Goal: Transaction & Acquisition: Book appointment/travel/reservation

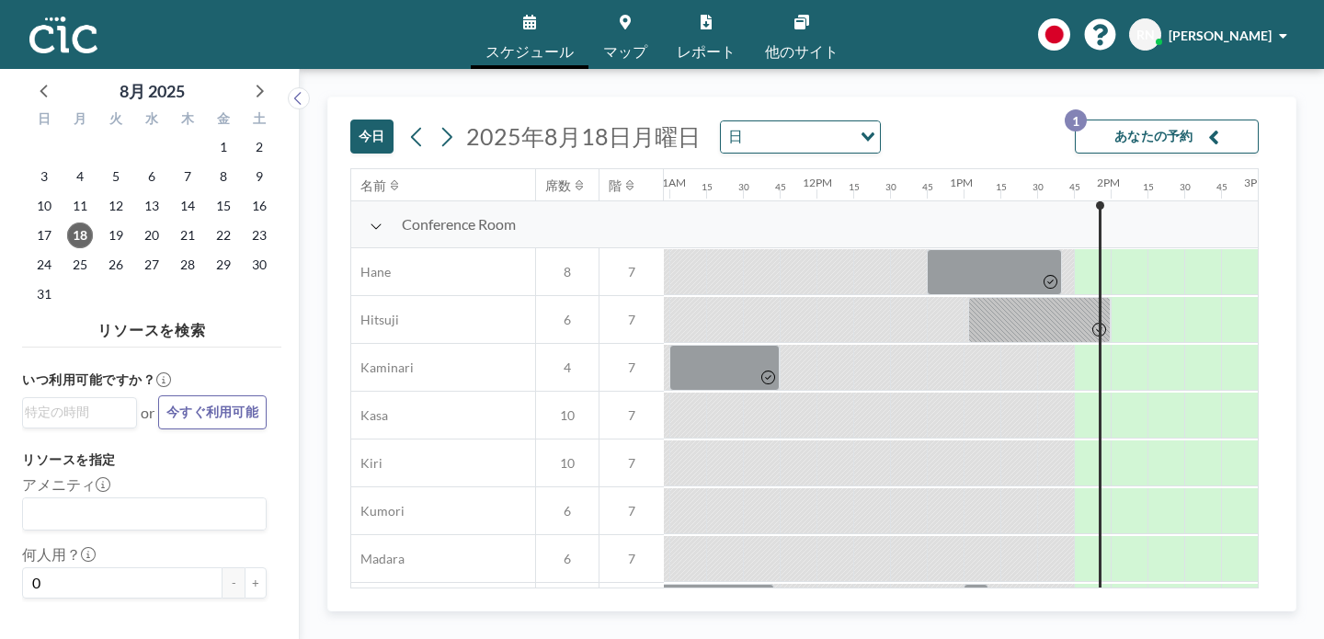
scroll to position [0, 1614]
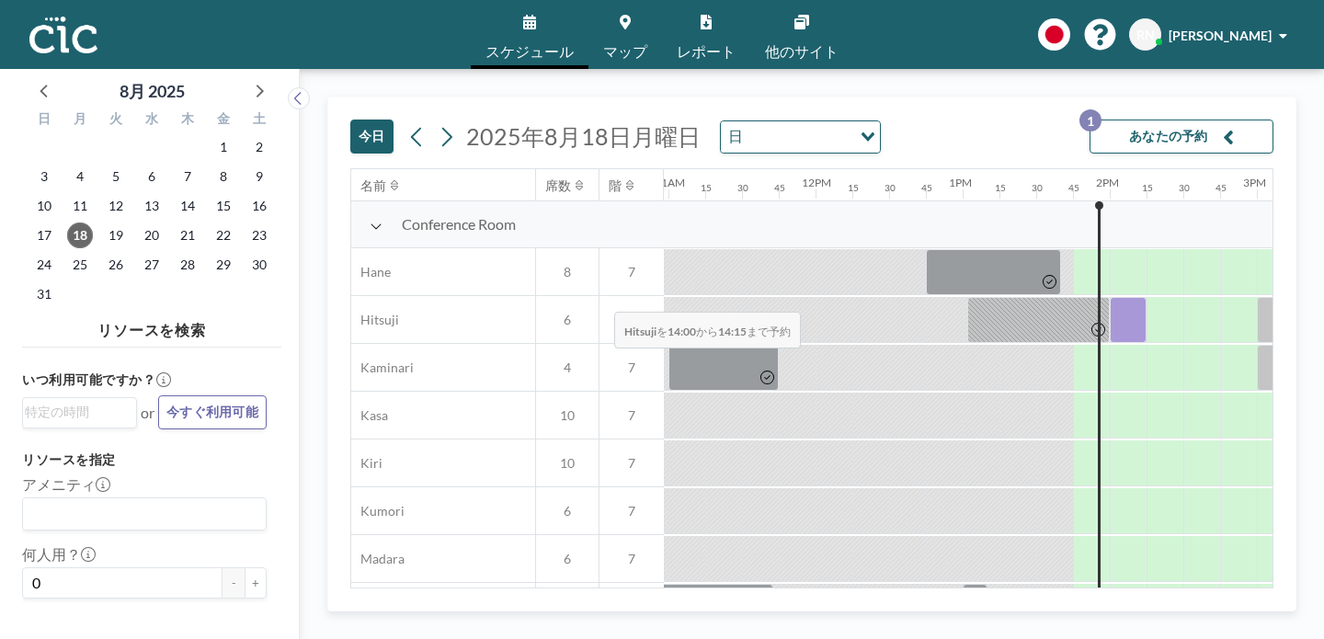
click at [1110, 297] on div at bounding box center [1128, 320] width 37 height 46
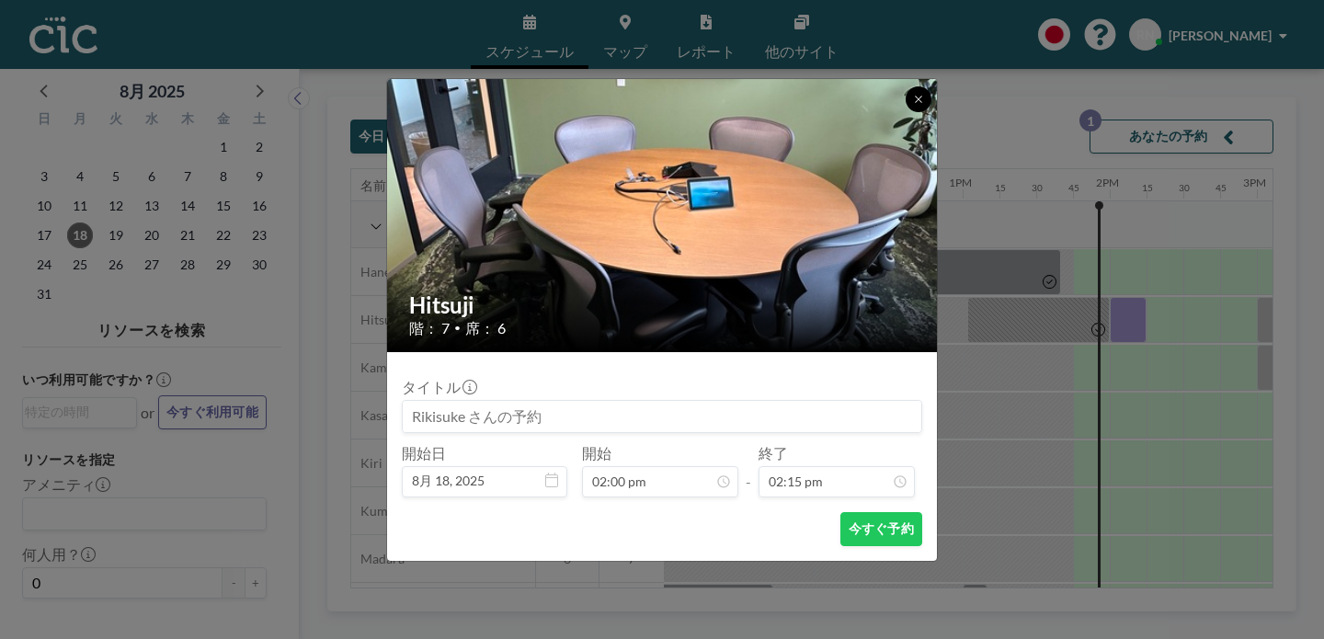
click at [913, 105] on icon at bounding box center [918, 99] width 11 height 11
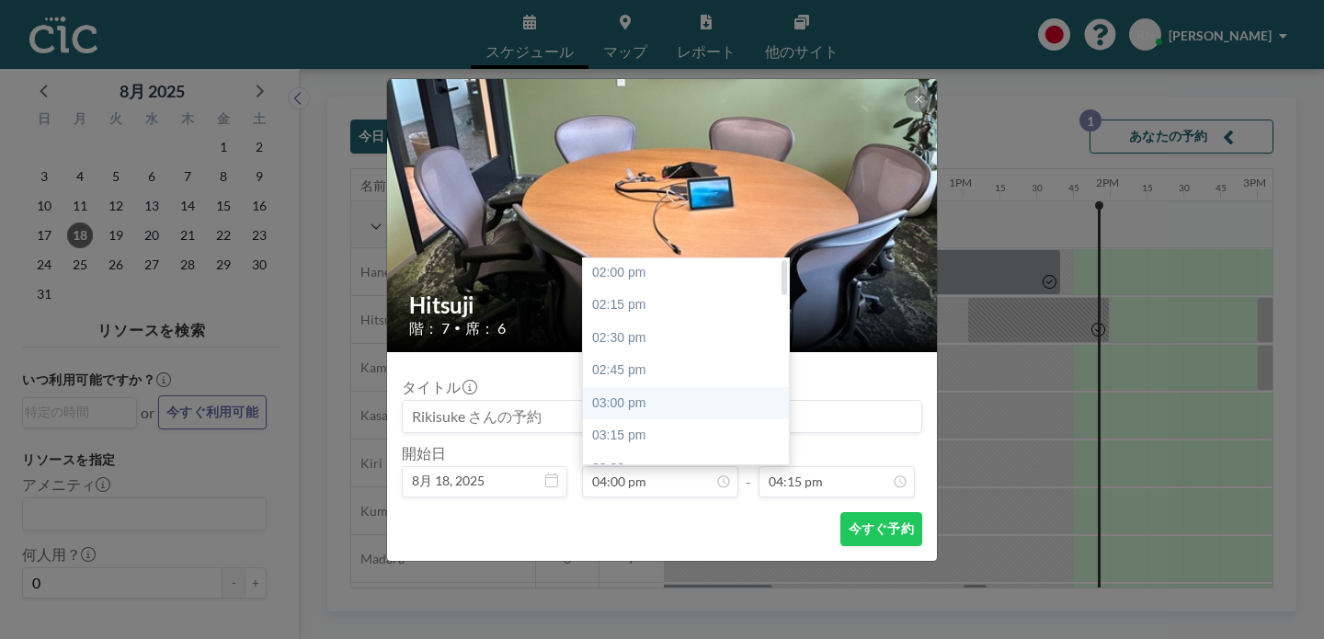
scroll to position [0, 0]
click at [644, 258] on div "02:00 pm" at bounding box center [691, 274] width 216 height 33
type input "02:00 pm"
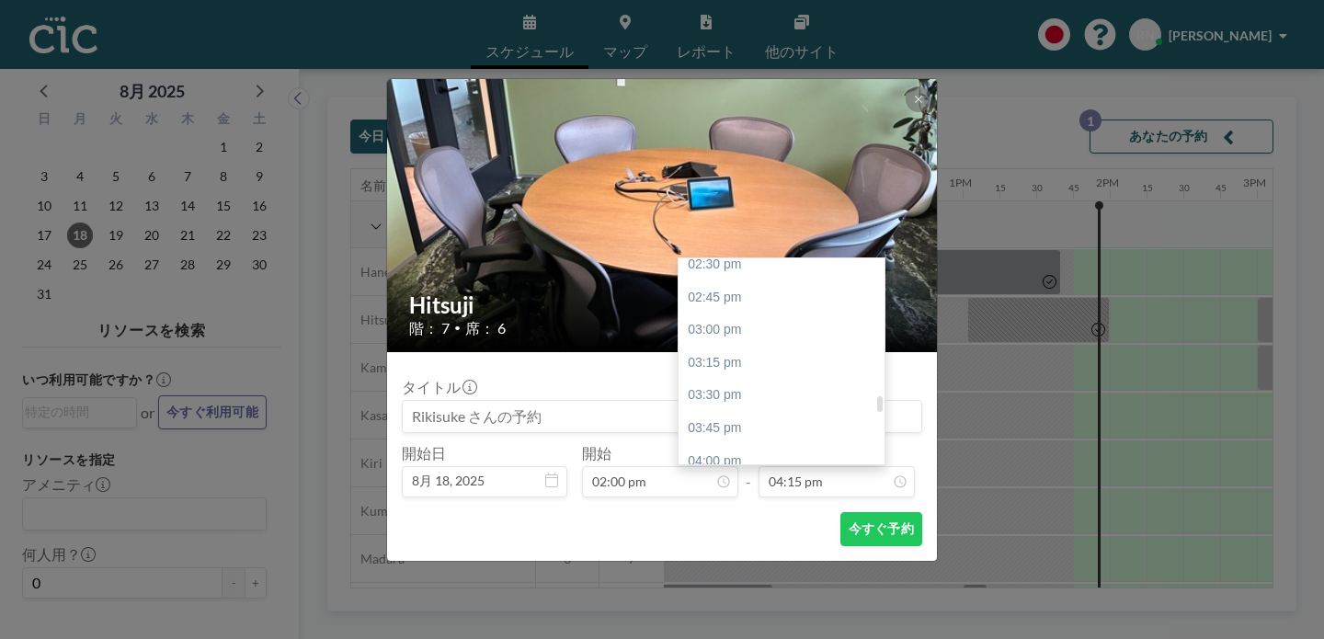
scroll to position [0, 1643]
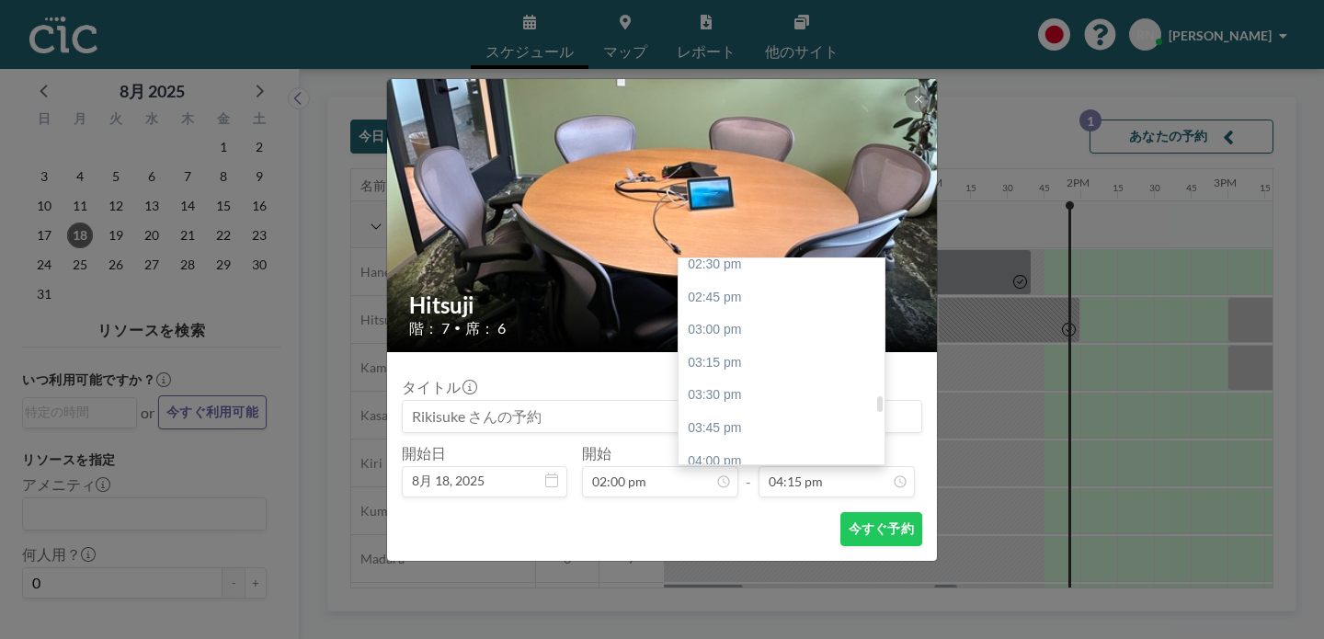
click at [733, 576] on div "05:00 pm" at bounding box center [787, 592] width 216 height 33
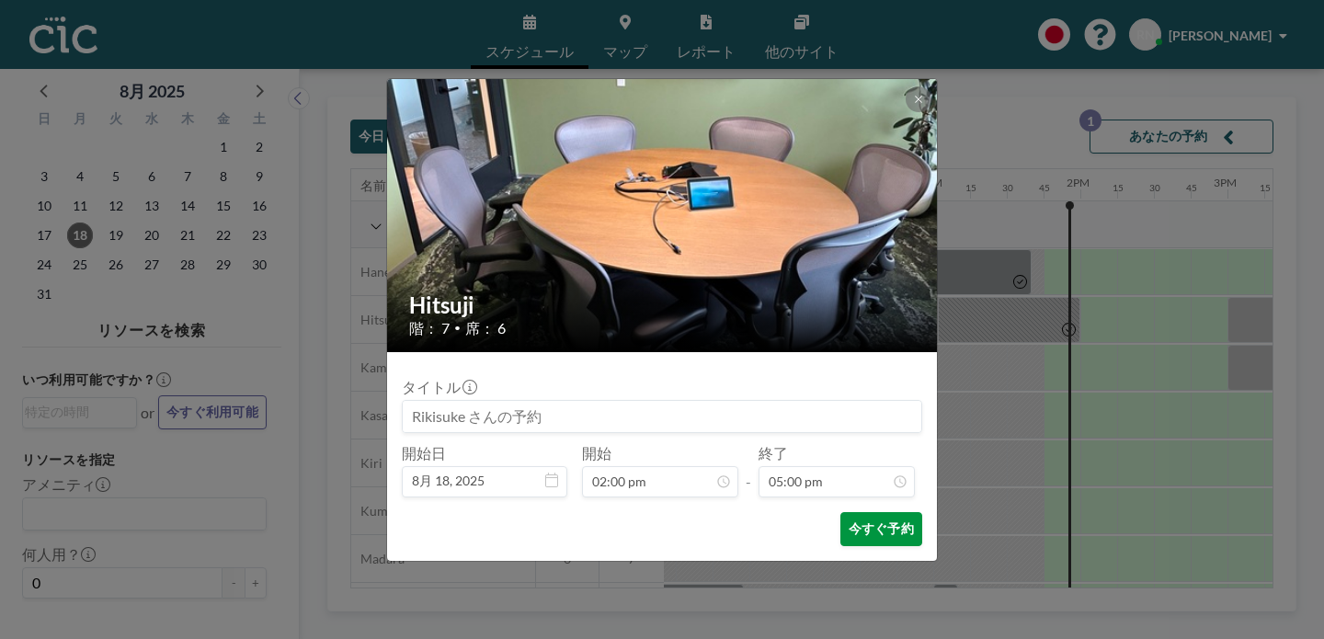
click at [841, 512] on button "今すぐ予約" at bounding box center [882, 529] width 82 height 34
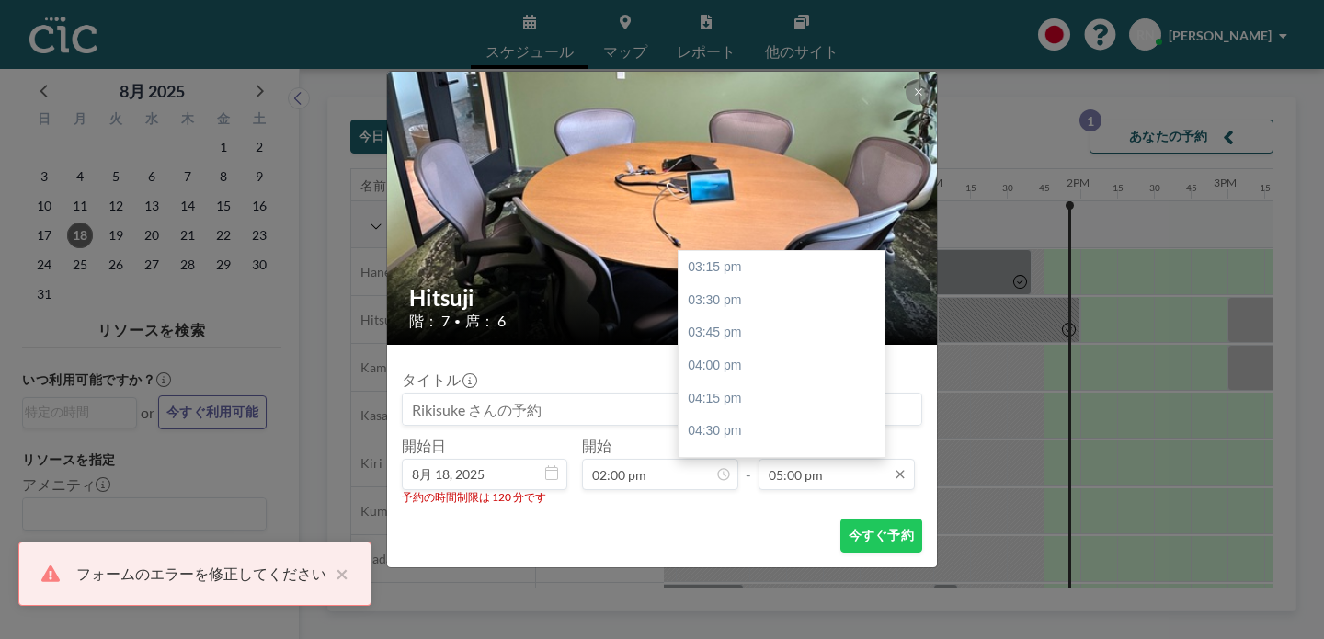
click at [799, 459] on input "05:00 pm" at bounding box center [837, 474] width 156 height 31
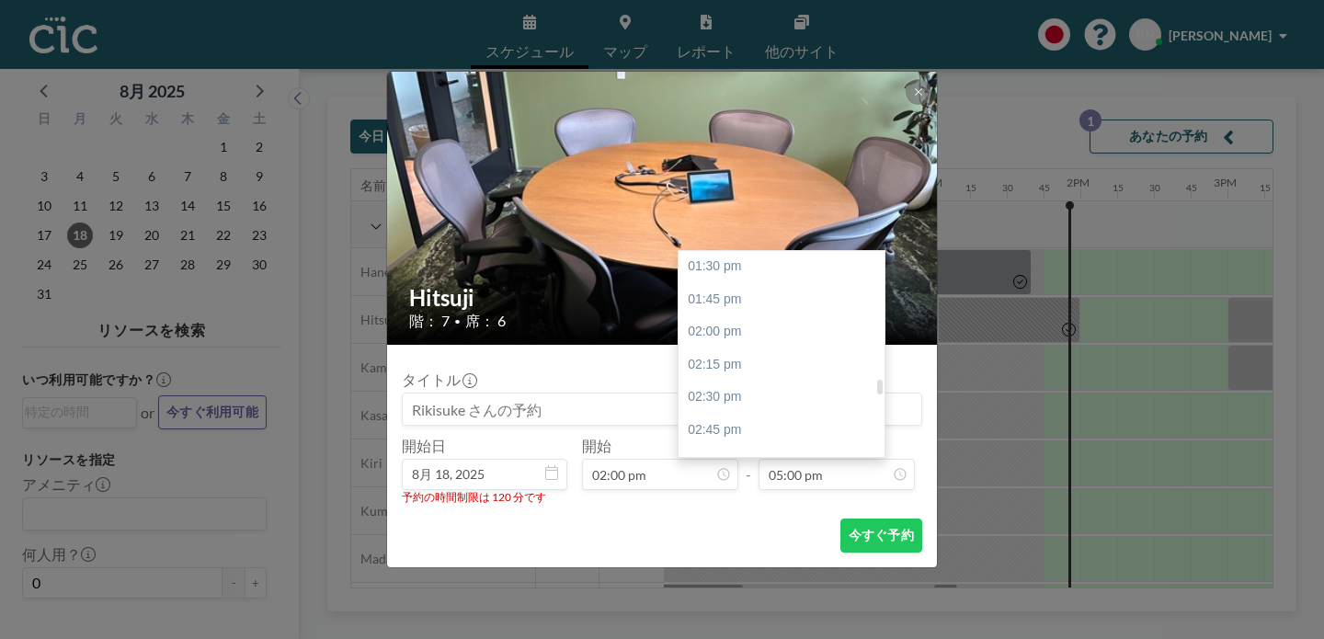
scroll to position [1768, 0]
click at [716, 447] on div "03:00 pm" at bounding box center [787, 463] width 216 height 33
type input "03:00 pm"
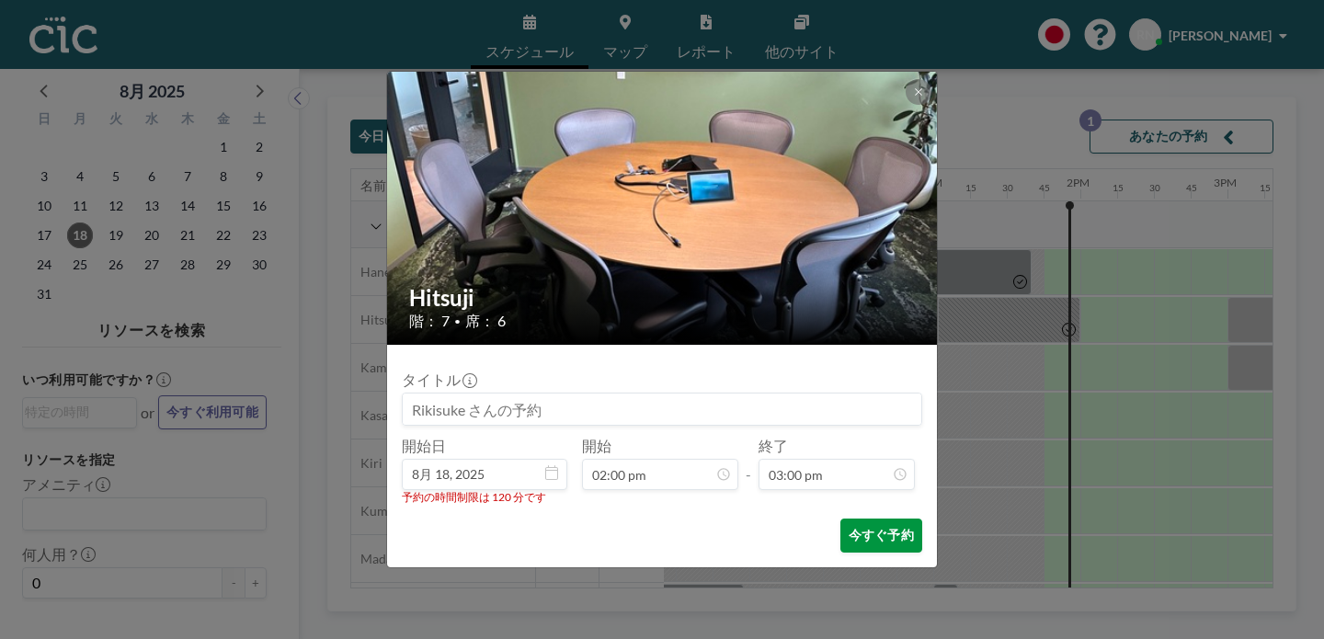
scroll to position [1761, 0]
click at [841, 519] on button "今すぐ予約" at bounding box center [882, 536] width 82 height 34
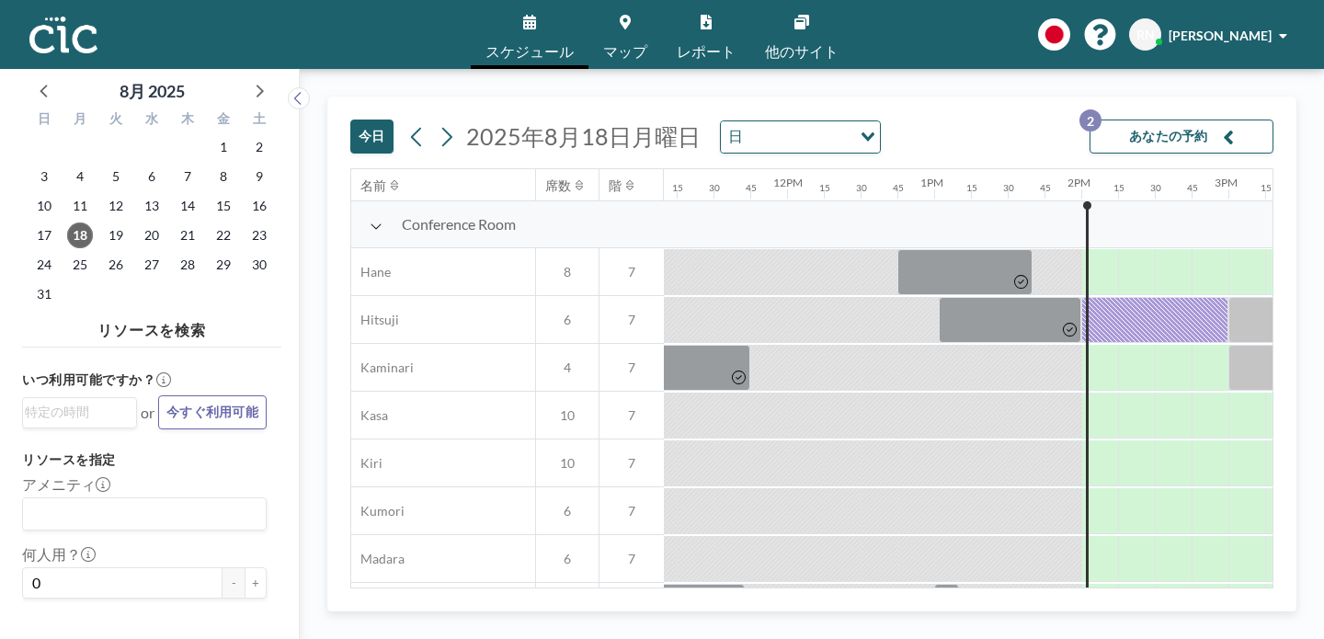
scroll to position [0, 1643]
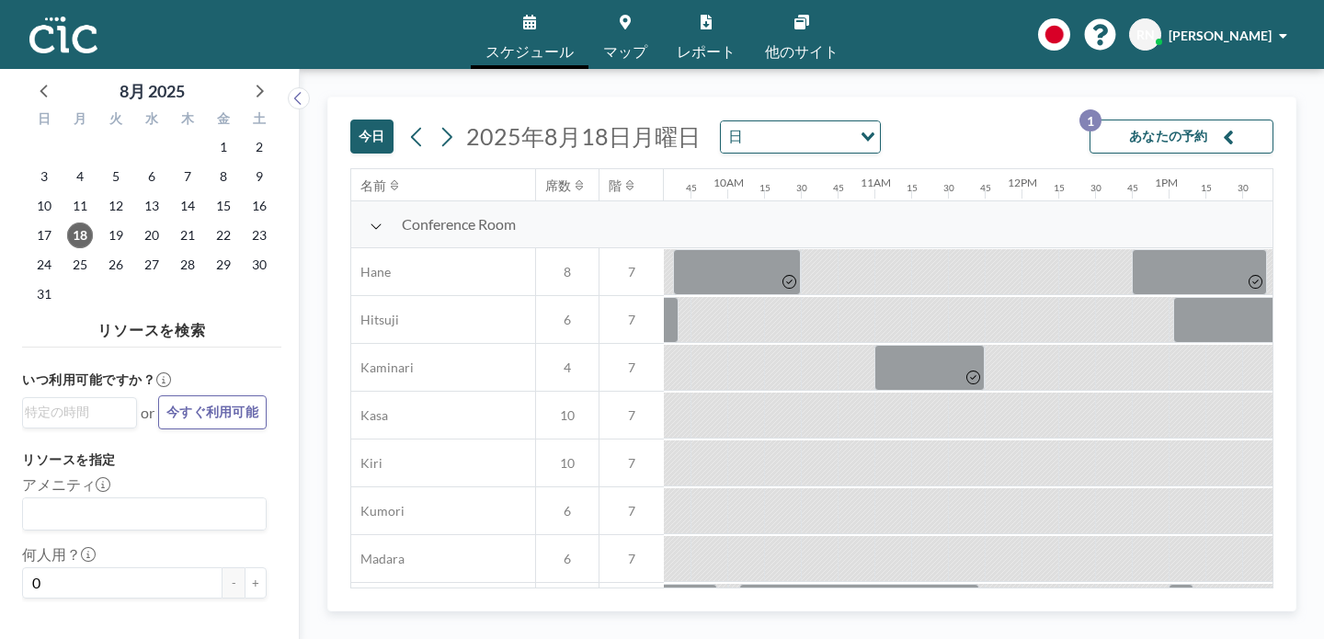
scroll to position [0, 1406]
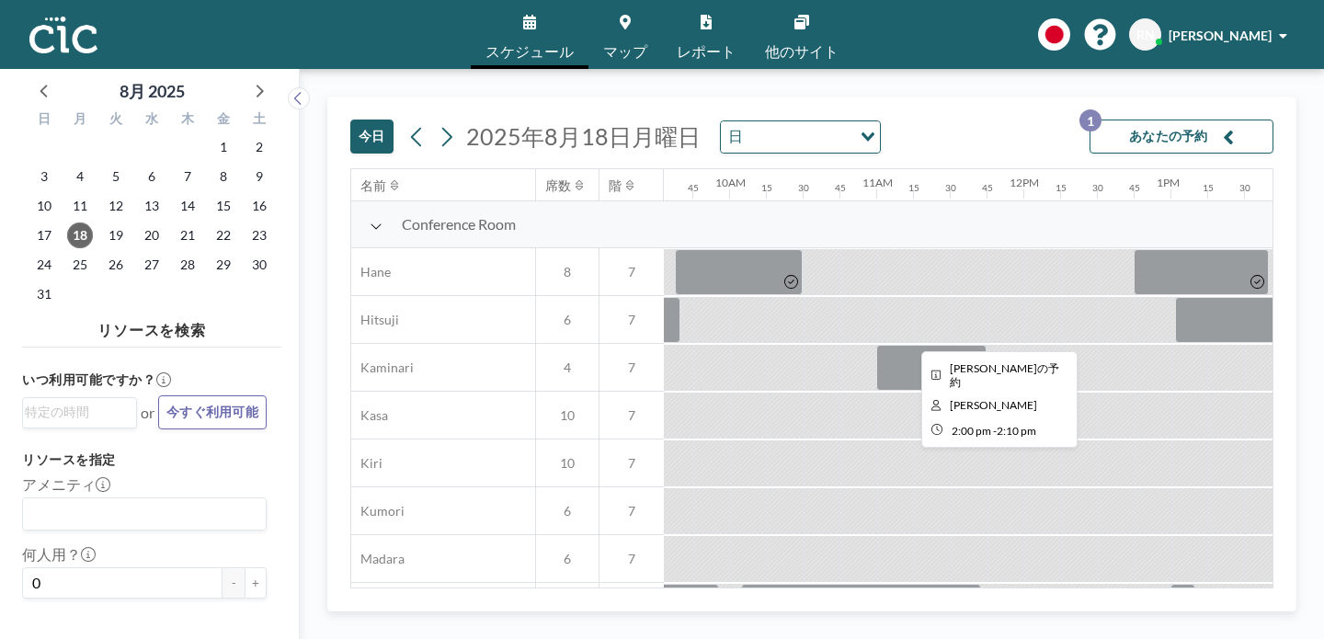
click at [1318, 297] on div at bounding box center [1330, 320] width 25 height 46
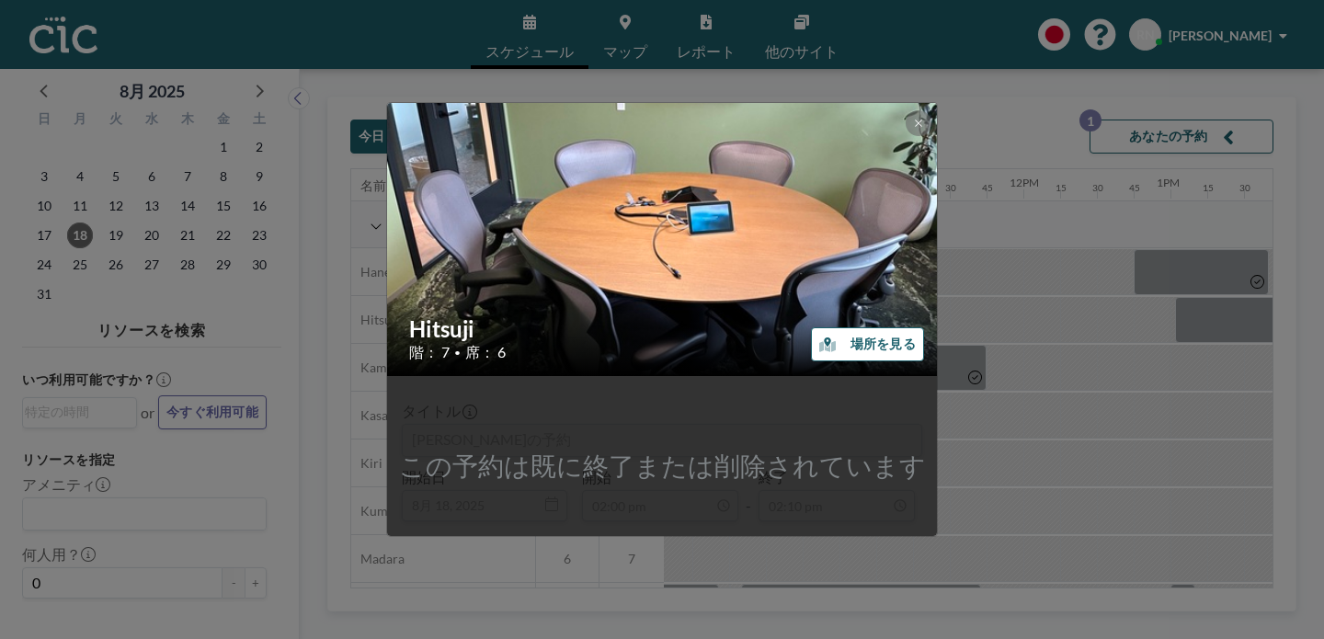
click at [972, 275] on div "Hitsuji 階： 7 • 席： 6 場所を見る この予約は既に終了または削除されています タイトル [PERSON_NAME]の予約 開始日 8月 18,…" at bounding box center [662, 319] width 1324 height 639
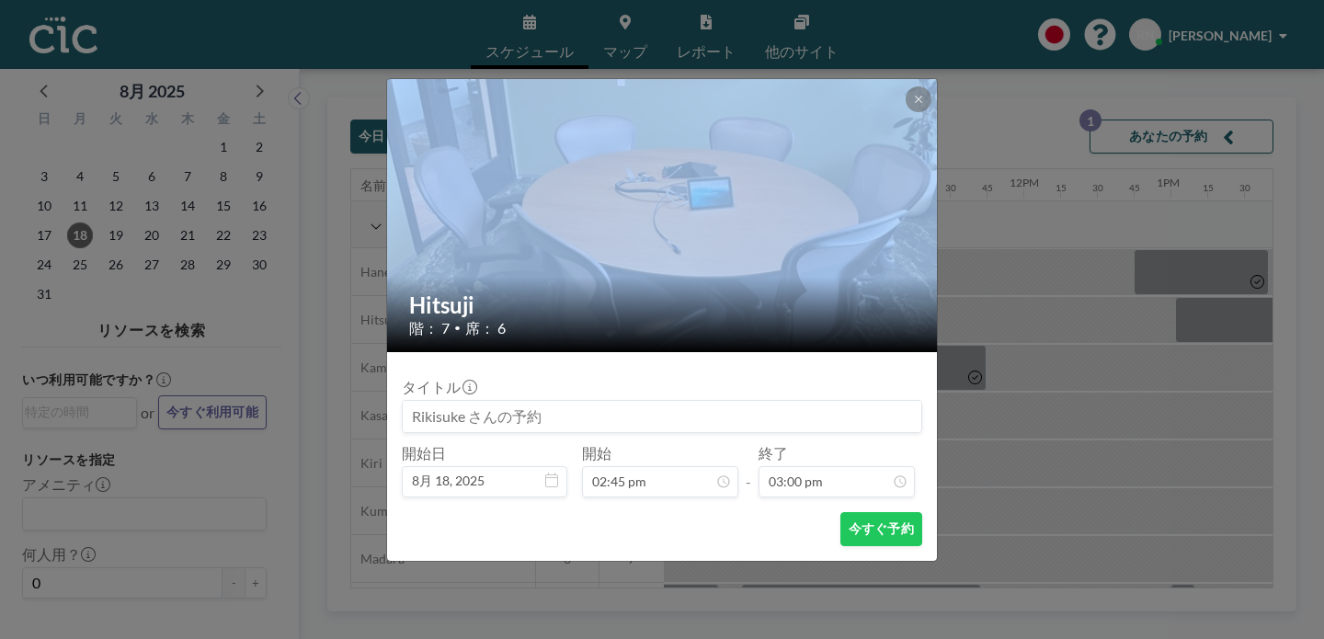
click at [909, 264] on div "Hitsuji 階： 7 • 席： 6 タイトル 開始日 8月 18, [DATE] 開始 02:45 pm - 終了 03:00 pm 今すぐ予約" at bounding box center [662, 319] width 1324 height 639
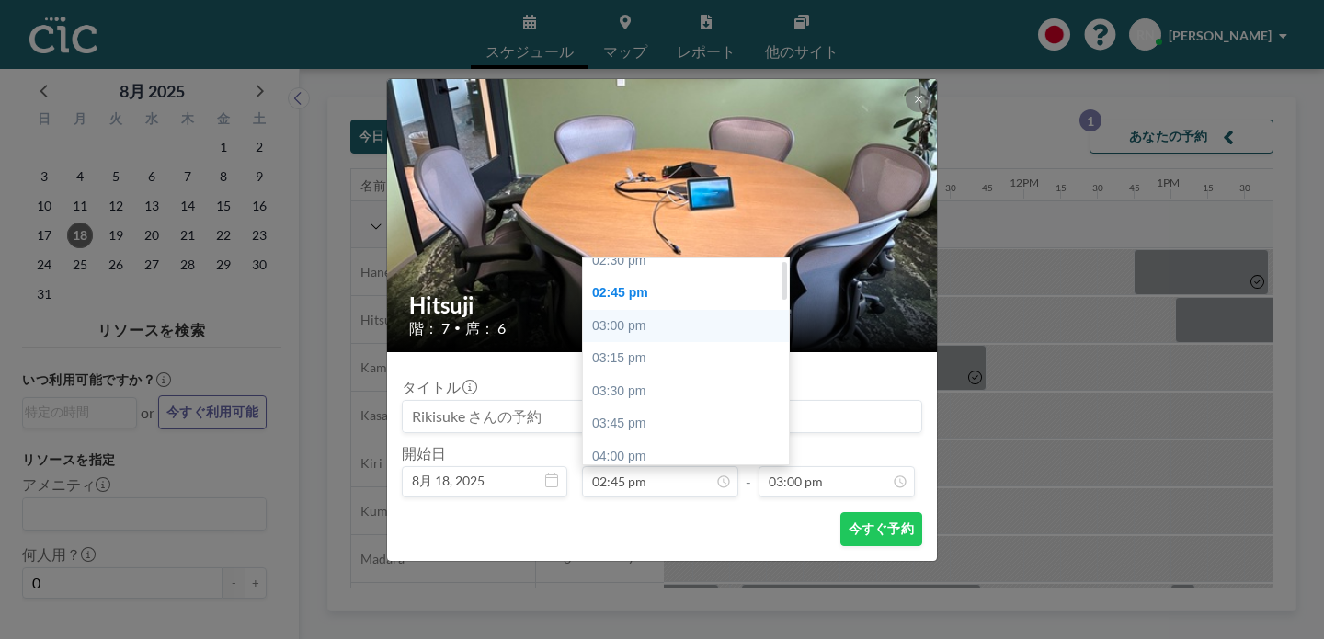
scroll to position [11, 0]
click at [646, 247] on div "02:30 pm" at bounding box center [691, 263] width 216 height 33
type input "02:30 pm"
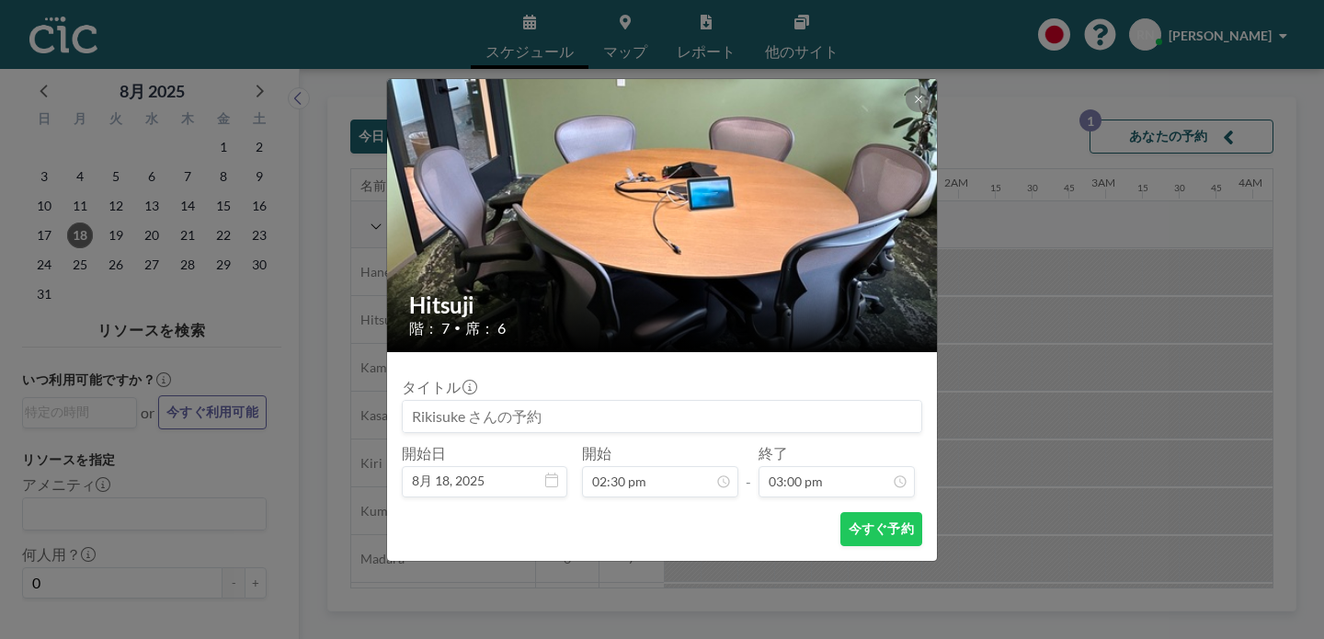
scroll to position [1761, 0]
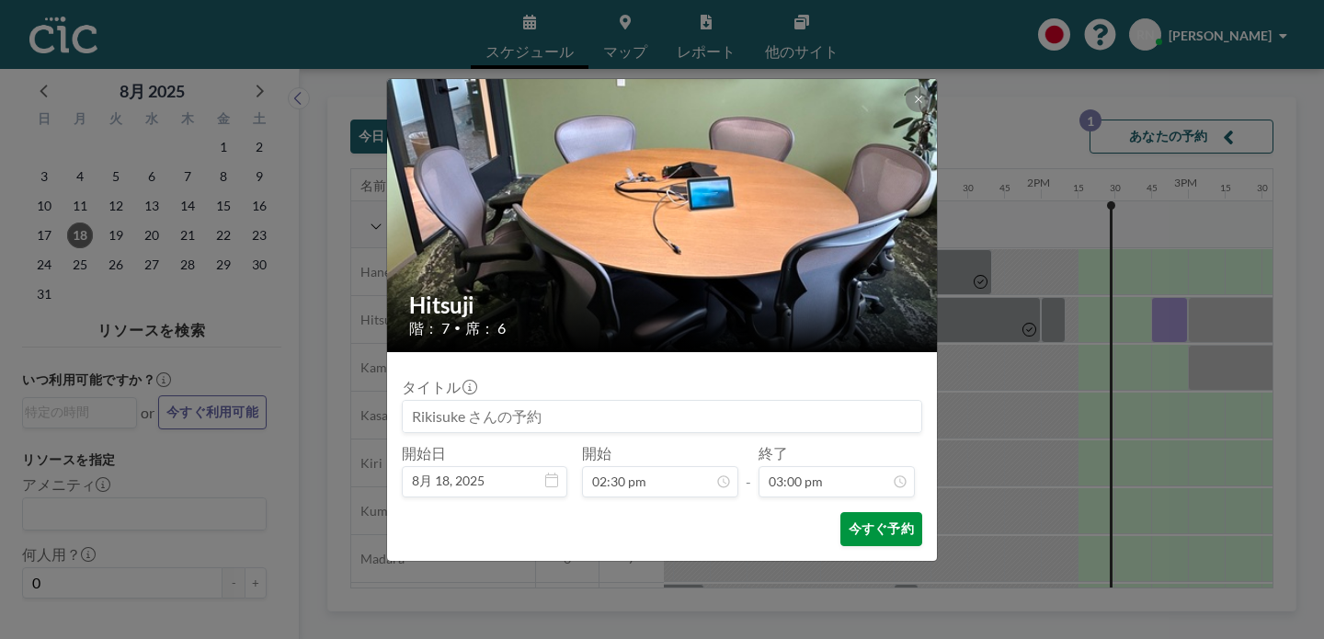
click at [841, 512] on button "今すぐ予約" at bounding box center [882, 529] width 82 height 34
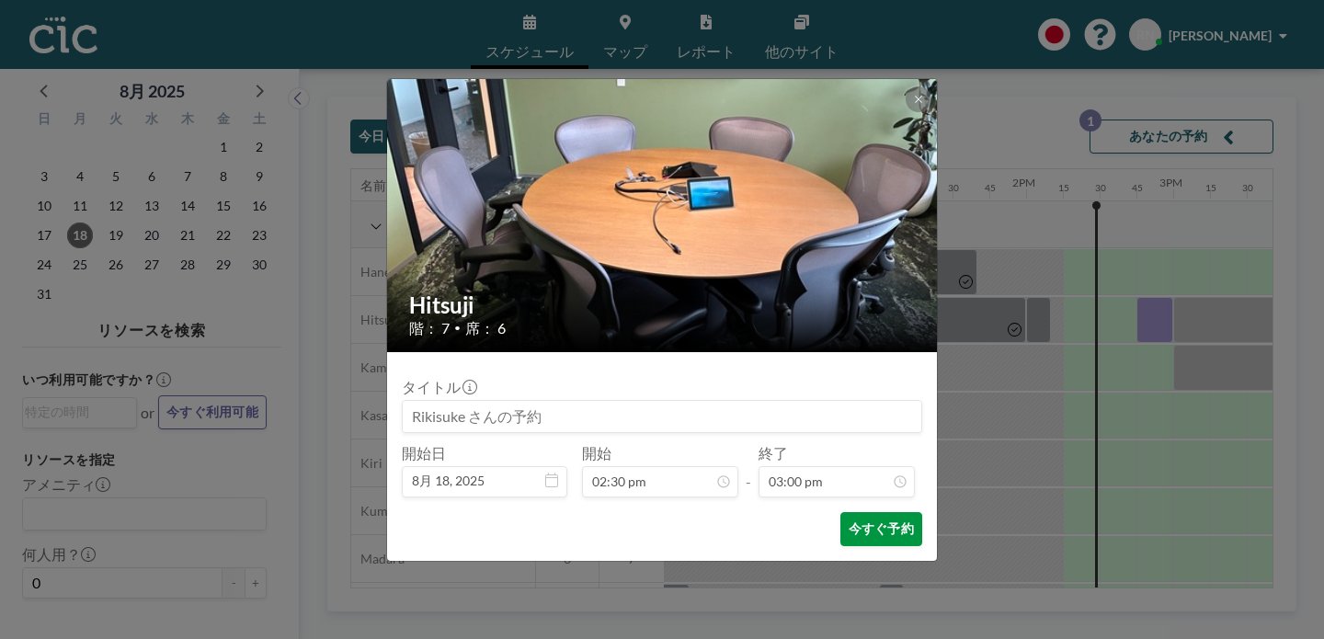
scroll to position [0, 1703]
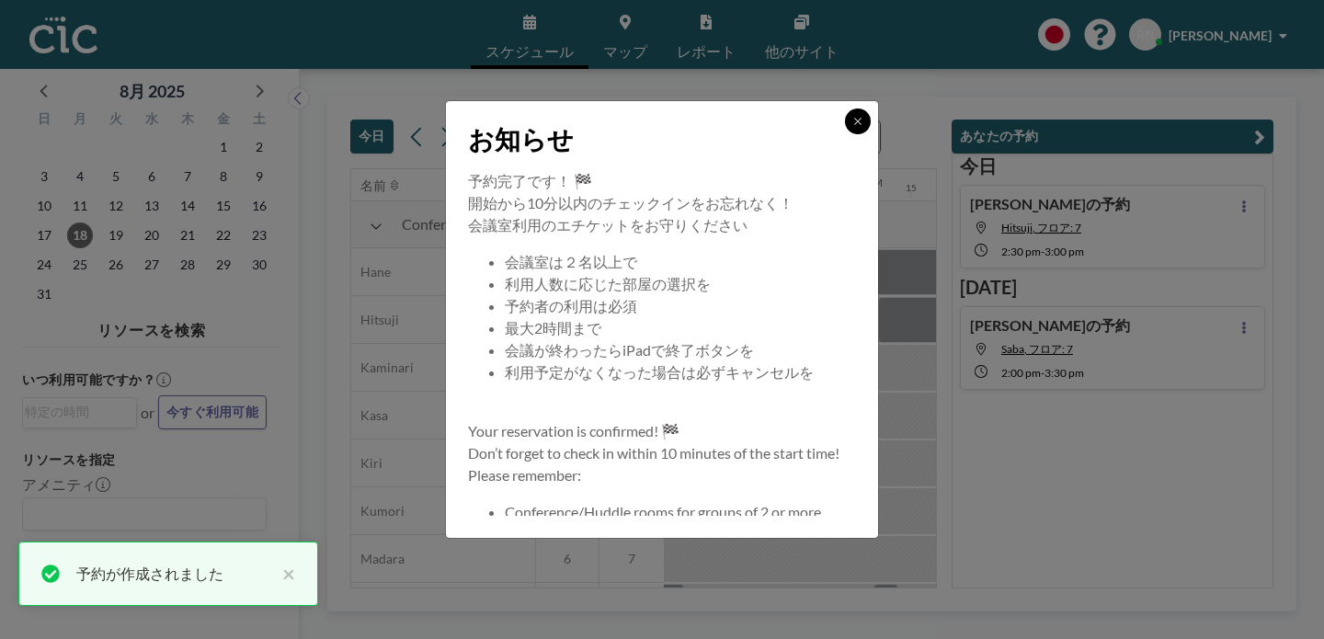
click at [845, 134] on button at bounding box center [858, 122] width 26 height 26
